Goal: Book appointment/travel/reservation

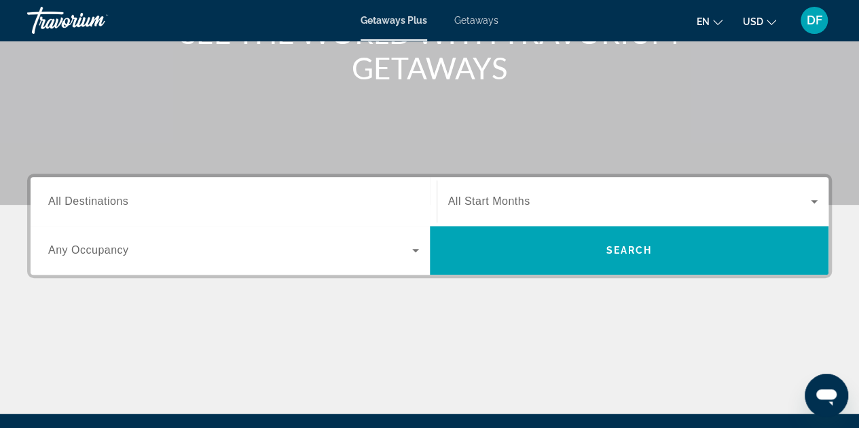
scroll to position [204, 0]
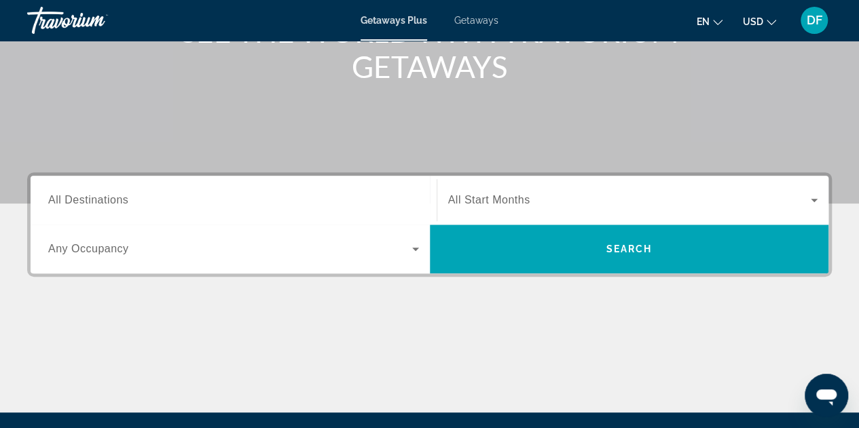
click at [115, 201] on span "All Destinations" at bounding box center [88, 200] width 80 height 12
click at [115, 201] on input "Destination All Destinations" at bounding box center [233, 201] width 371 height 16
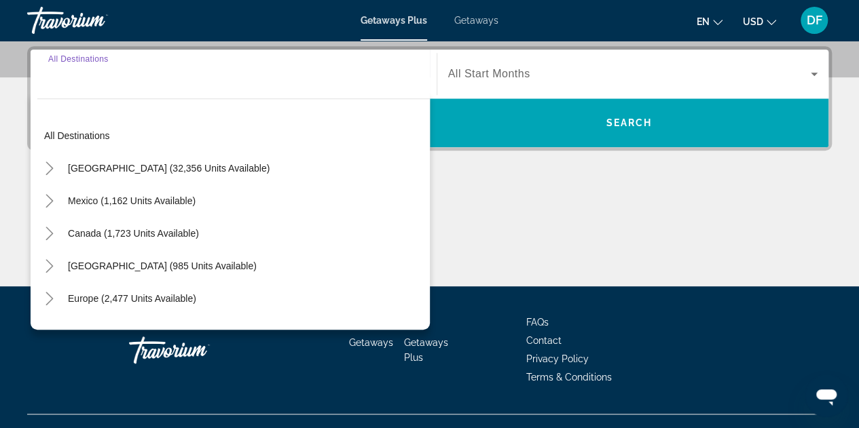
scroll to position [331, 0]
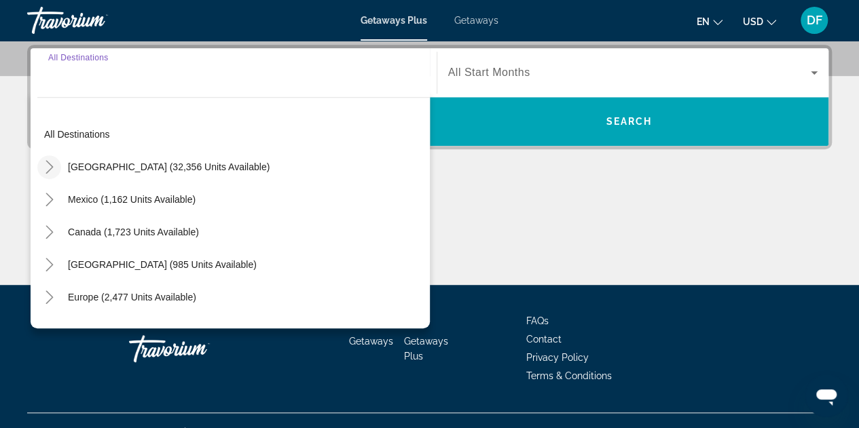
click at [47, 166] on icon "Toggle United States (32,356 units available)" at bounding box center [50, 167] width 14 height 14
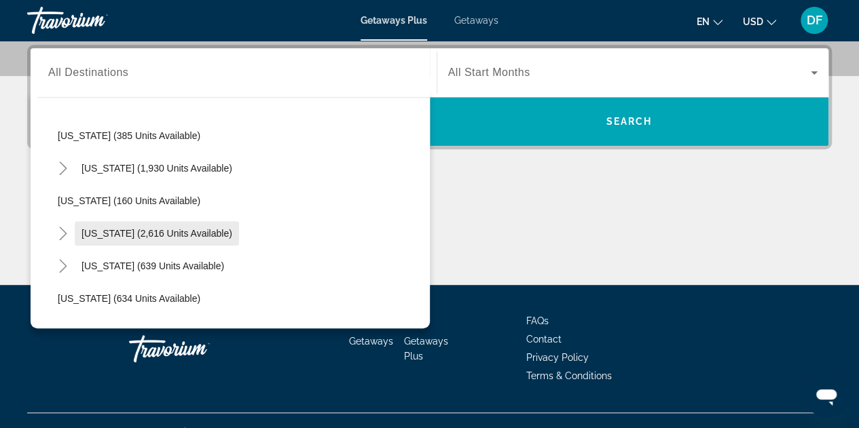
scroll to position [854, 0]
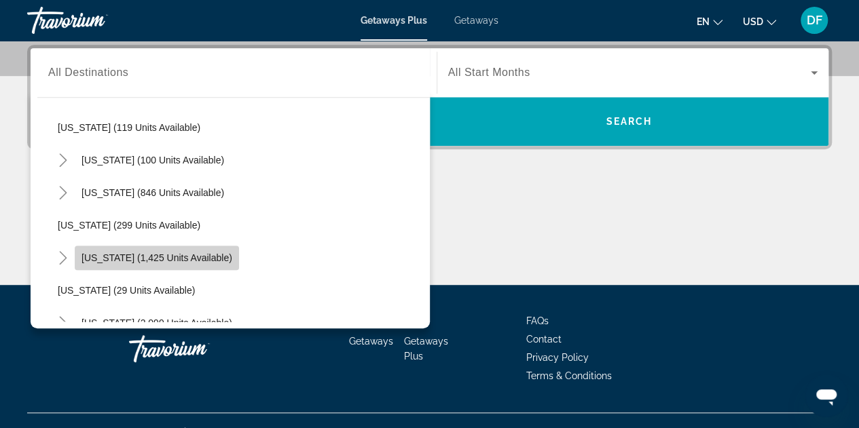
click at [114, 255] on span "[US_STATE] (1,425 units available)" at bounding box center [156, 258] width 151 height 11
type input "**********"
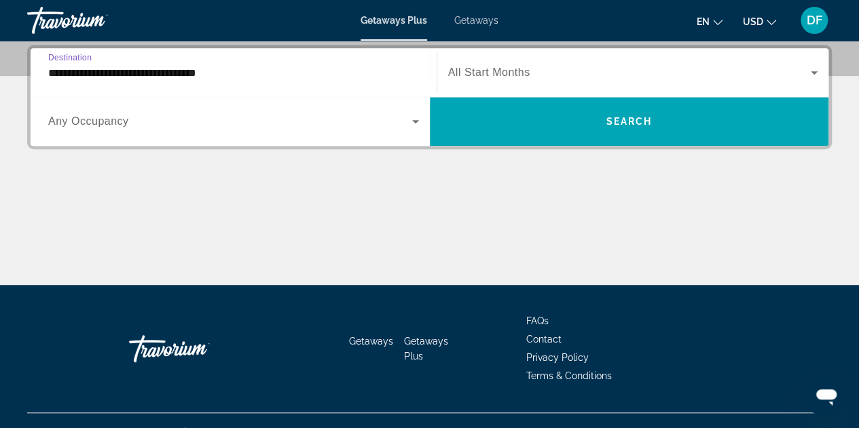
click at [262, 73] on input "**********" at bounding box center [233, 73] width 371 height 16
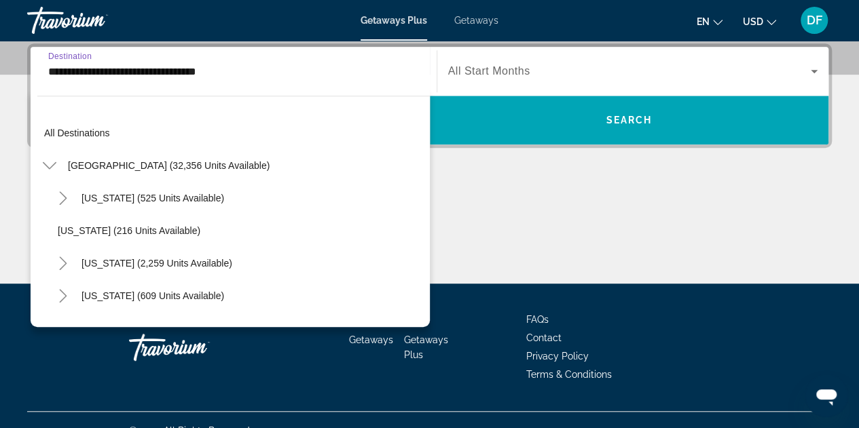
scroll to position [895, 0]
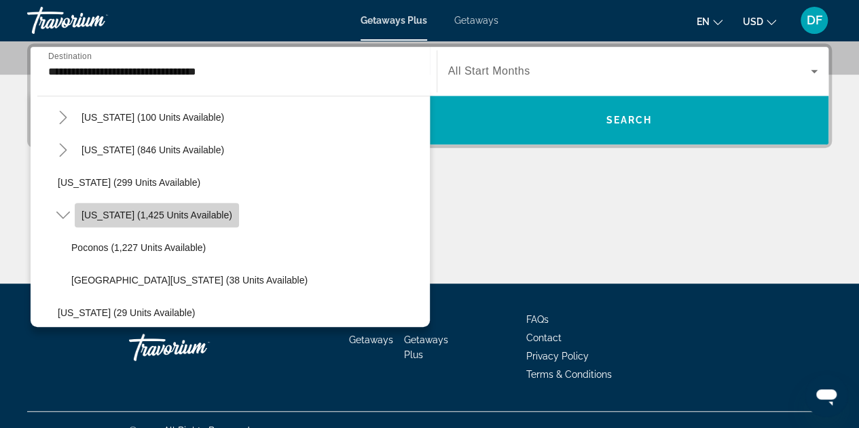
click at [141, 211] on span "[US_STATE] (1,425 units available)" at bounding box center [156, 215] width 151 height 11
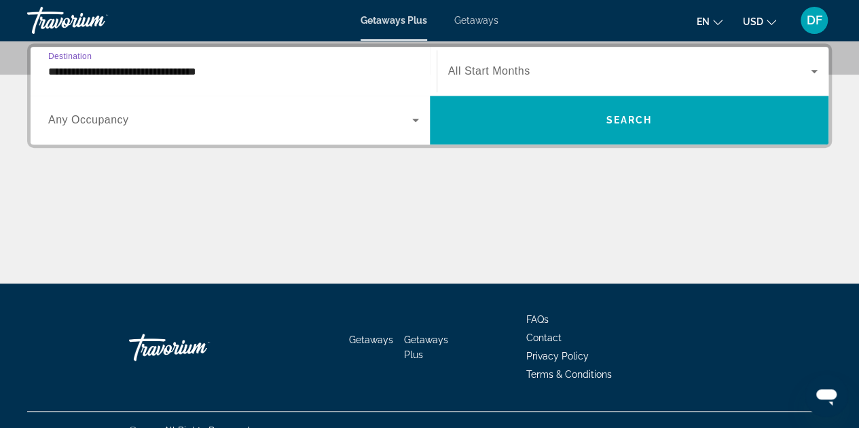
scroll to position [331, 0]
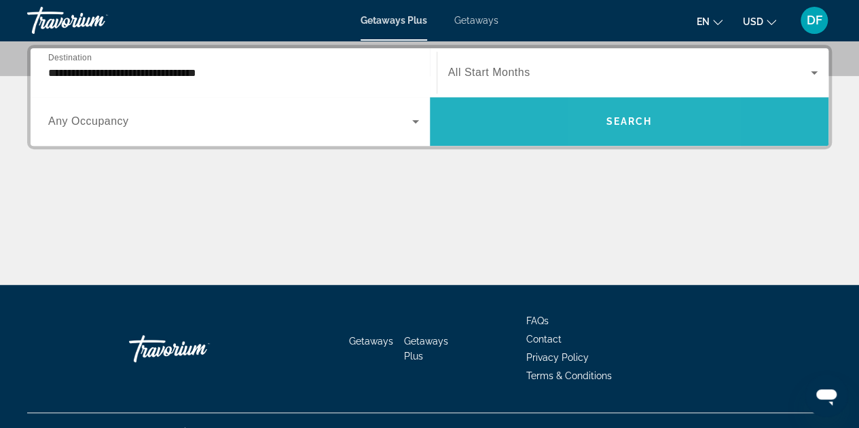
click at [612, 121] on span "Search" at bounding box center [629, 121] width 46 height 11
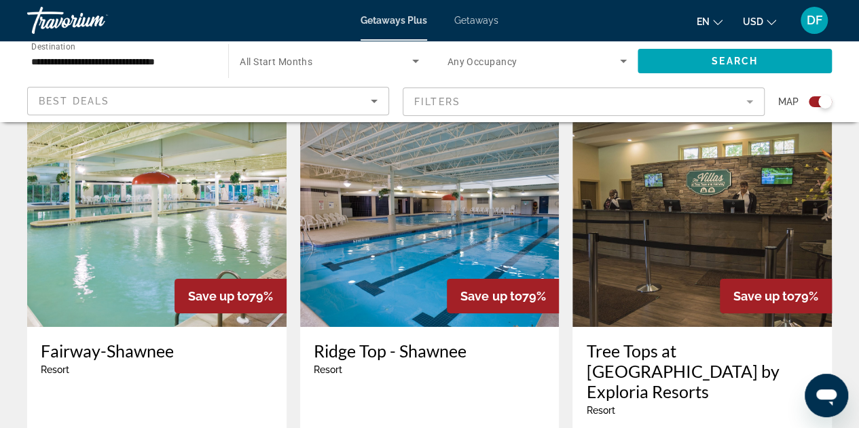
scroll to position [2240, 0]
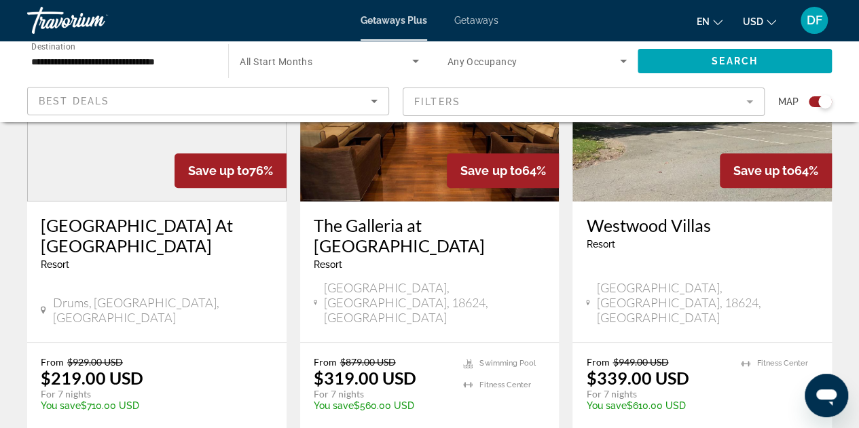
scroll to position [607, 0]
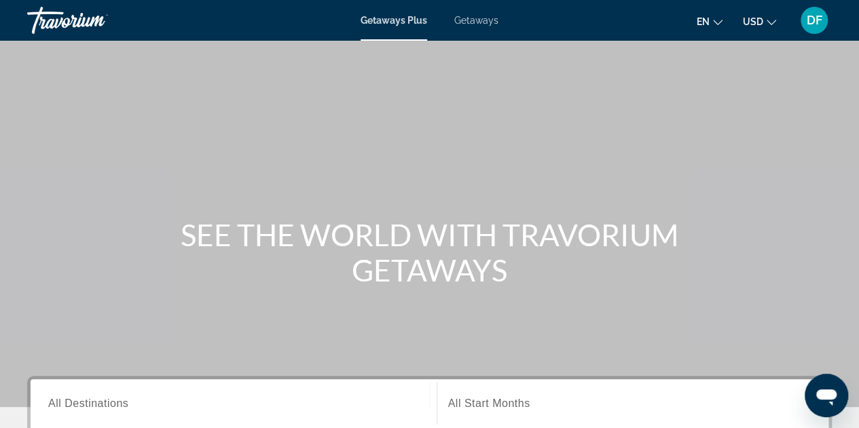
scroll to position [204, 0]
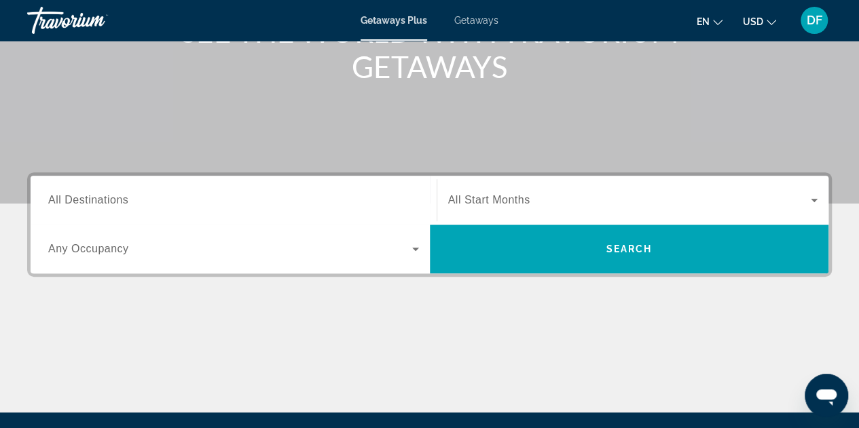
click at [73, 198] on span "All Destinations" at bounding box center [88, 200] width 80 height 12
click at [73, 198] on input "Destination All Destinations" at bounding box center [233, 201] width 371 height 16
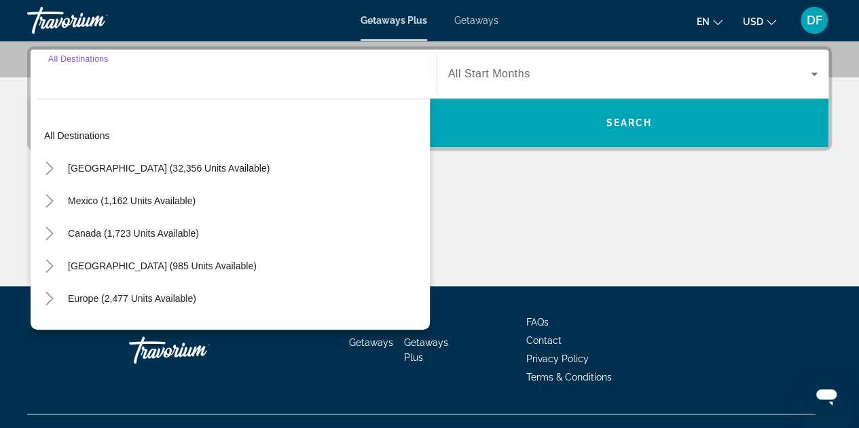
scroll to position [331, 0]
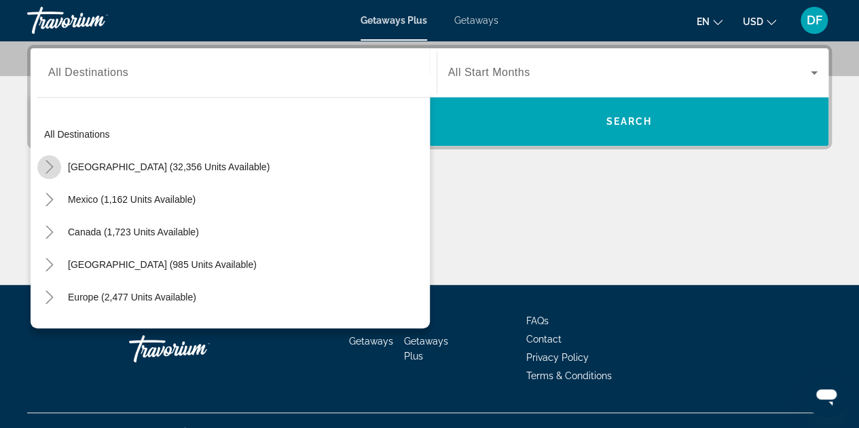
click at [48, 165] on icon "Toggle United States (32,356 units available)" at bounding box center [50, 167] width 14 height 14
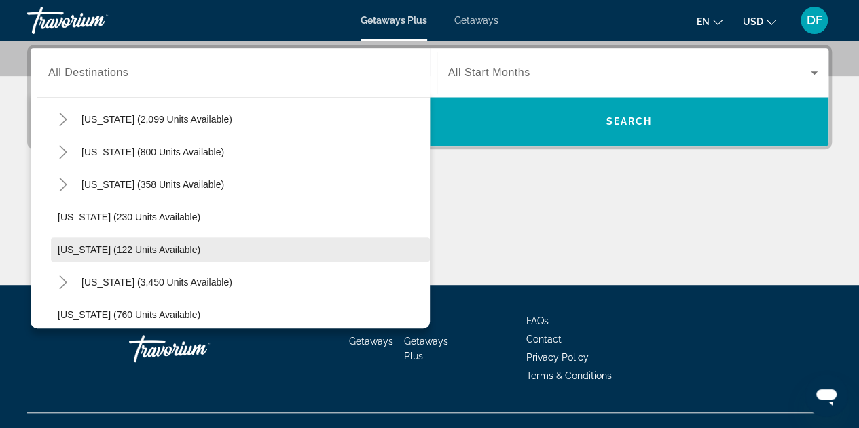
scroll to position [854, 0]
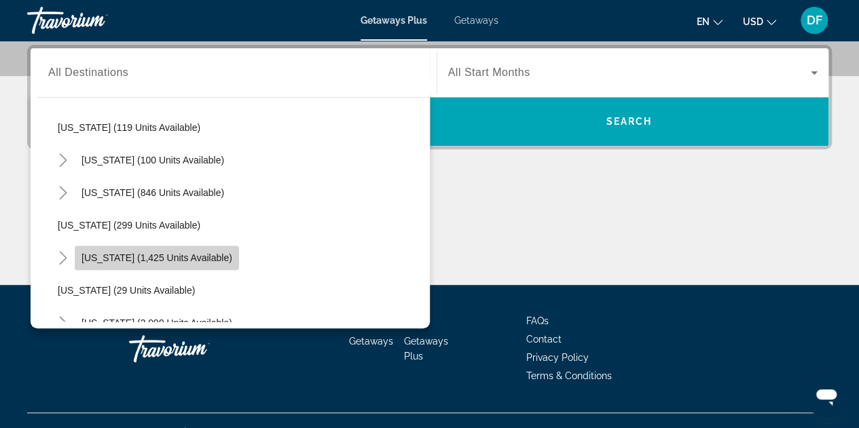
click at [119, 253] on span "[US_STATE] (1,425 units available)" at bounding box center [156, 258] width 151 height 11
type input "**********"
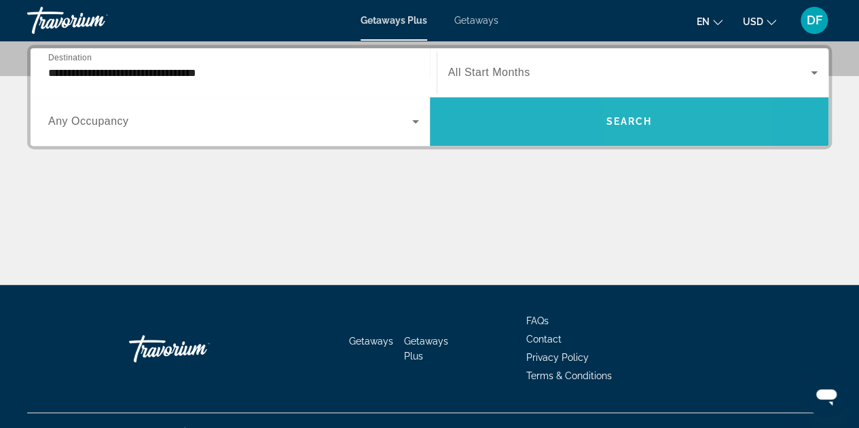
click at [637, 119] on span "Search" at bounding box center [629, 121] width 46 height 11
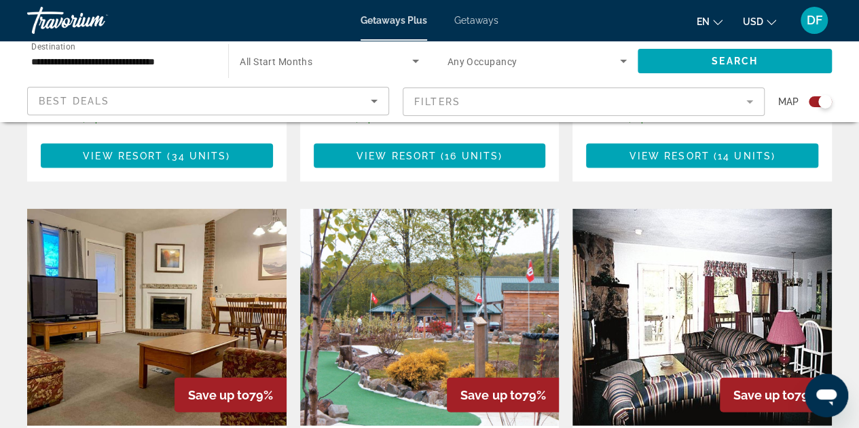
scroll to position [1629, 0]
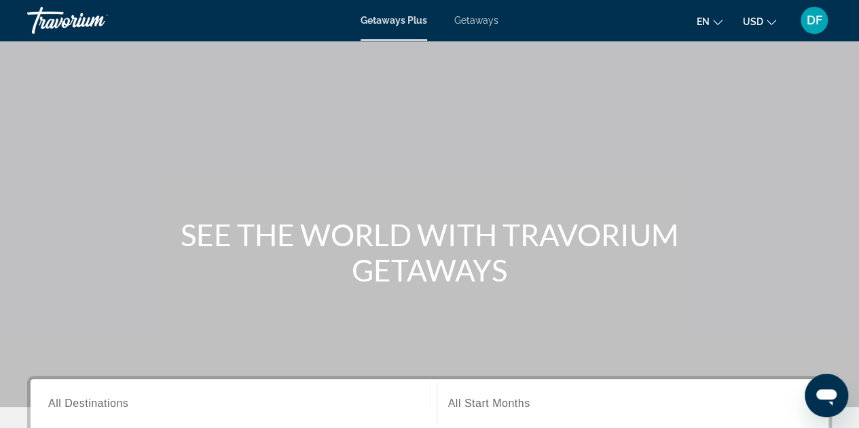
scroll to position [204, 0]
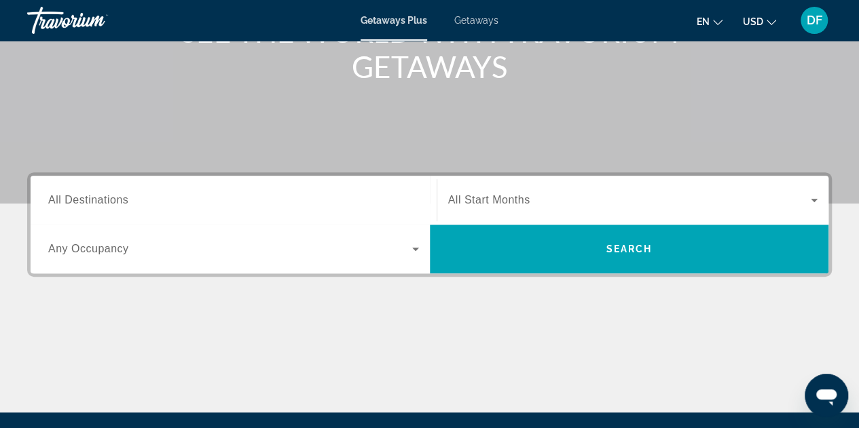
click at [94, 203] on span "All Destinations" at bounding box center [88, 200] width 80 height 12
click at [94, 203] on input "Destination All Destinations" at bounding box center [233, 201] width 371 height 16
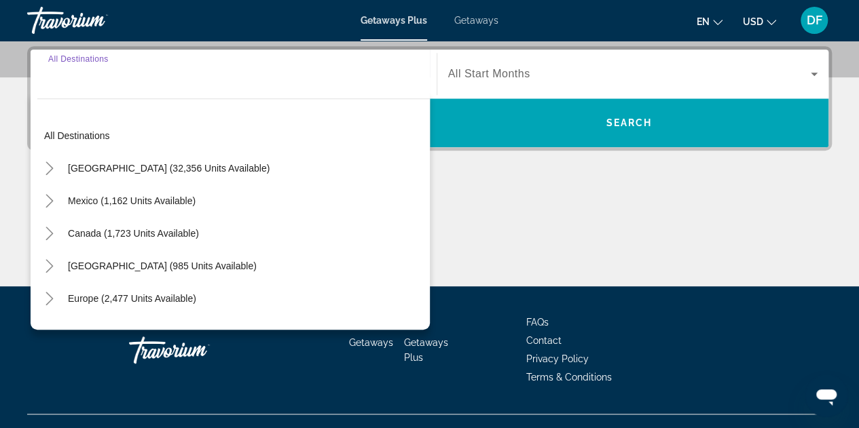
scroll to position [331, 0]
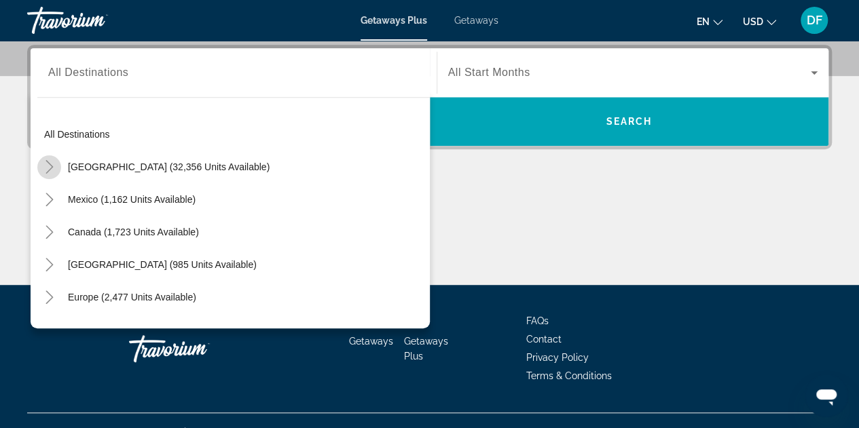
click at [46, 165] on icon "Toggle United States (32,356 units available)" at bounding box center [50, 167] width 14 height 14
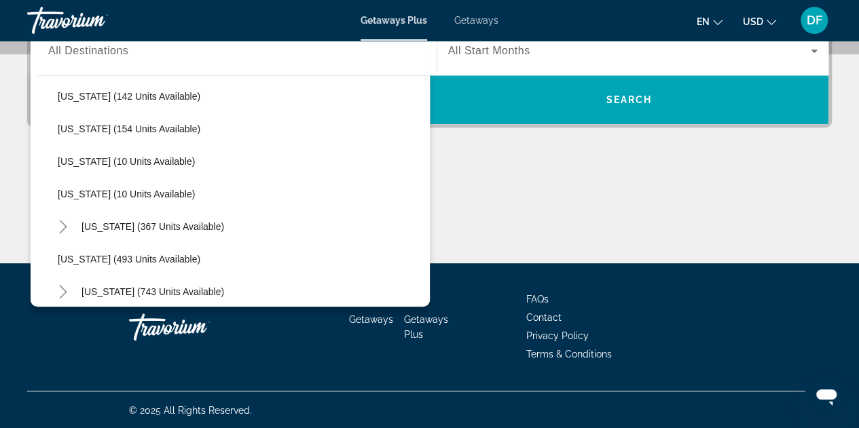
scroll to position [416, 0]
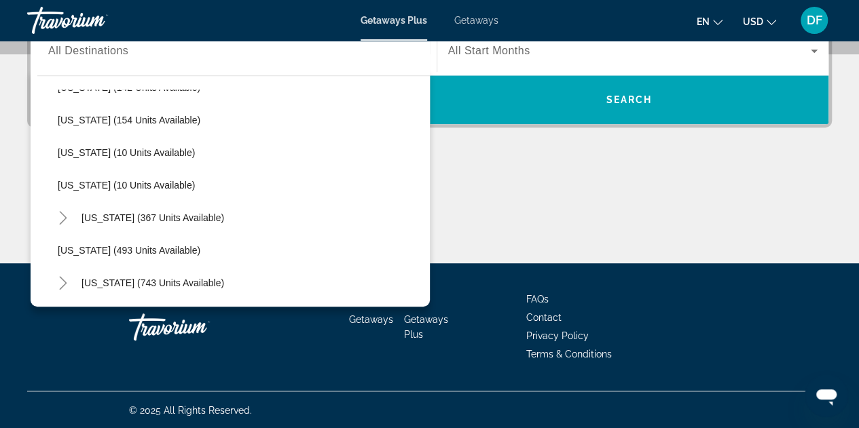
click at [675, 169] on div "Main content" at bounding box center [429, 213] width 804 height 102
